Goal: Navigation & Orientation: Find specific page/section

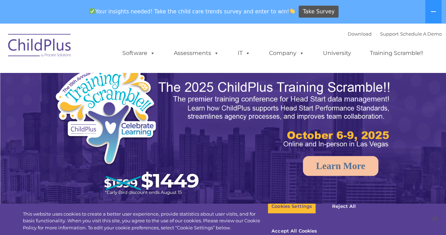
select select "MEDIUM"
click at [50, 46] on img at bounding box center [40, 46] width 71 height 35
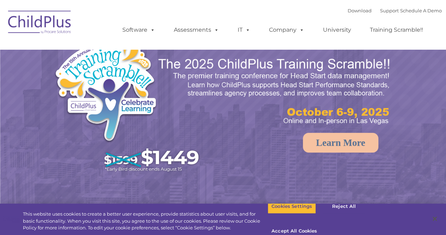
select select "MEDIUM"
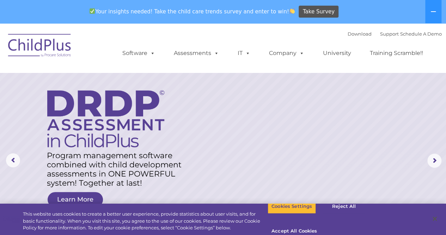
click at [44, 52] on img at bounding box center [40, 46] width 71 height 35
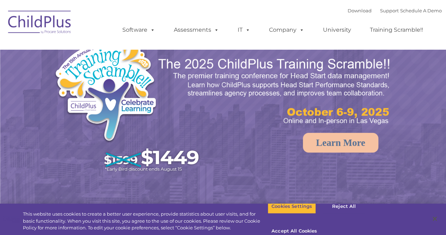
select select "MEDIUM"
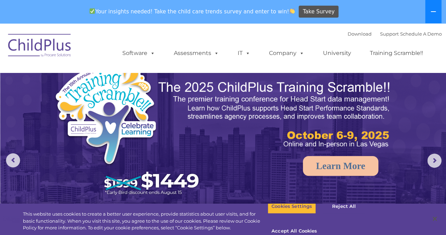
click at [437, 11] on button at bounding box center [434, 11] width 16 height 23
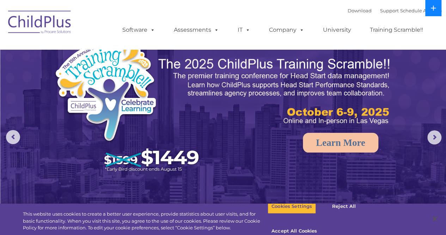
click at [437, 15] on button at bounding box center [434, 8] width 16 height 16
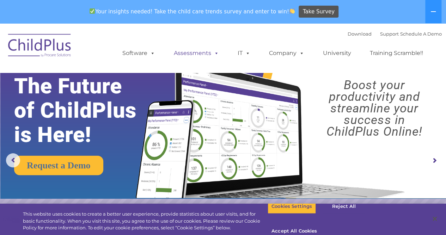
click at [211, 56] on span at bounding box center [215, 53] width 8 height 7
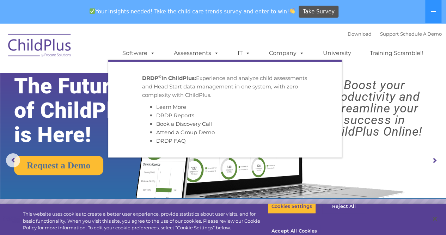
click at [176, 29] on div "Download Support | Schedule A Demo  MENU MENU Software ChildPlus: The original…" at bounding box center [275, 48] width 334 height 39
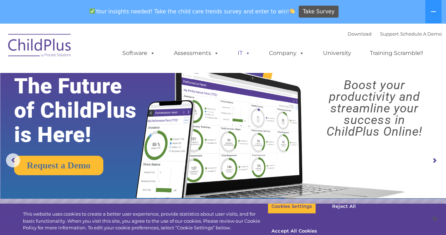
click at [246, 56] on span at bounding box center [247, 53] width 8 height 7
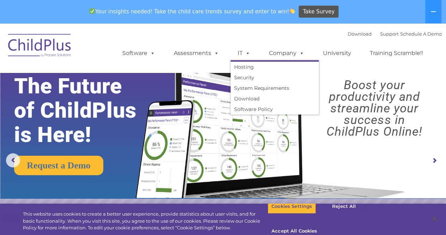
click at [190, 33] on div "Download Support | Schedule A Demo  MENU MENU Software ChildPlus: The original…" at bounding box center [275, 48] width 334 height 39
